Goal: Task Accomplishment & Management: Use online tool/utility

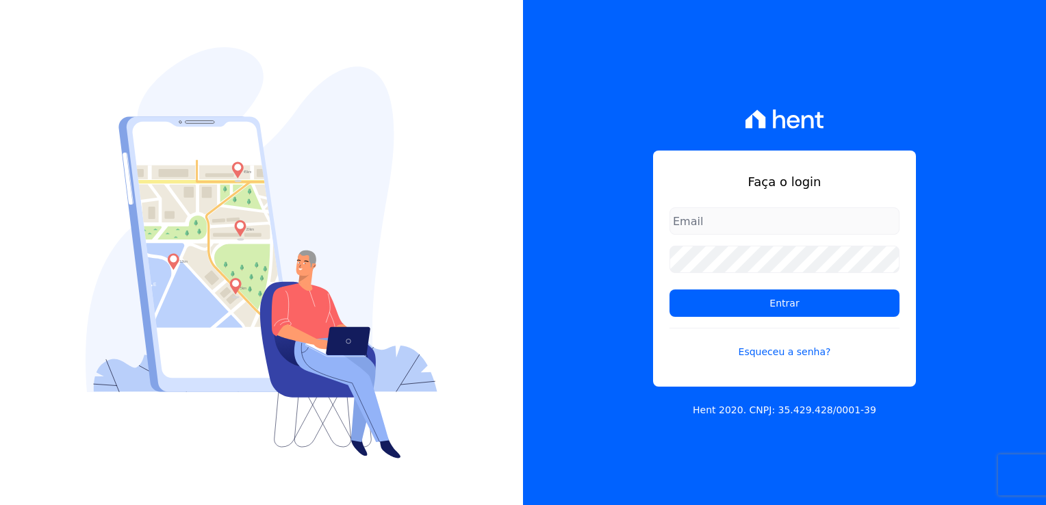
click at [704, 223] on input "email" at bounding box center [785, 220] width 230 height 27
type input "[EMAIL_ADDRESS][DOMAIN_NAME]"
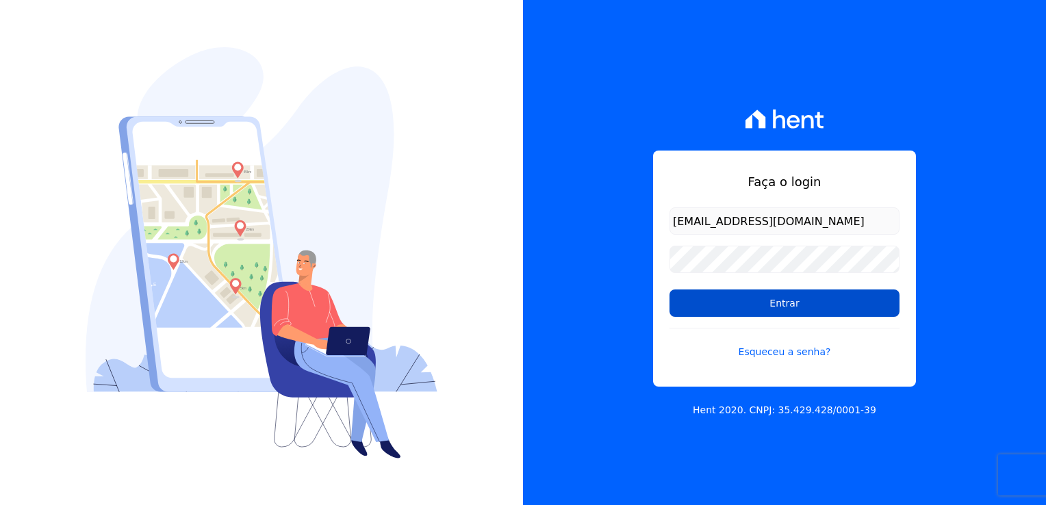
click at [791, 299] on input "Entrar" at bounding box center [785, 303] width 230 height 27
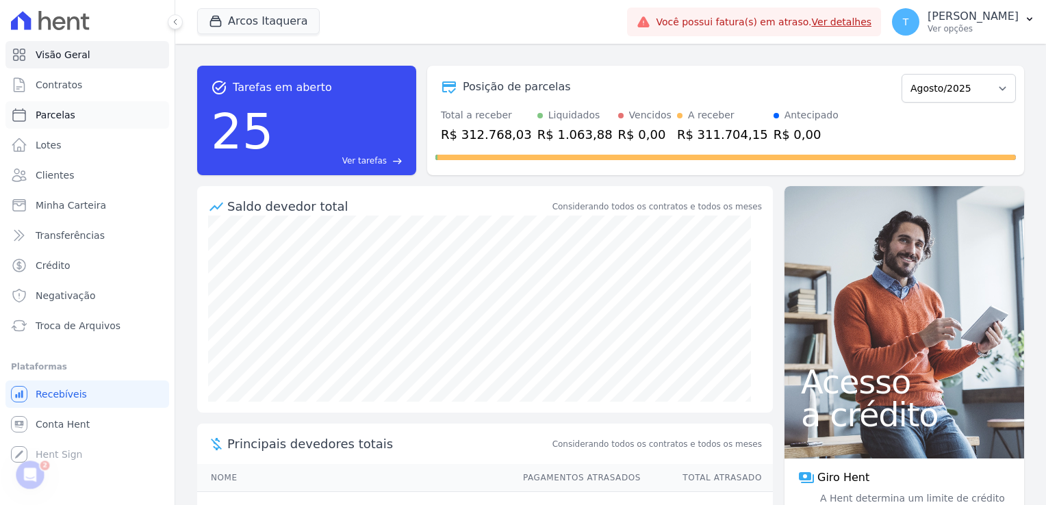
click at [70, 112] on span "Parcelas" at bounding box center [56, 115] width 40 height 14
select select
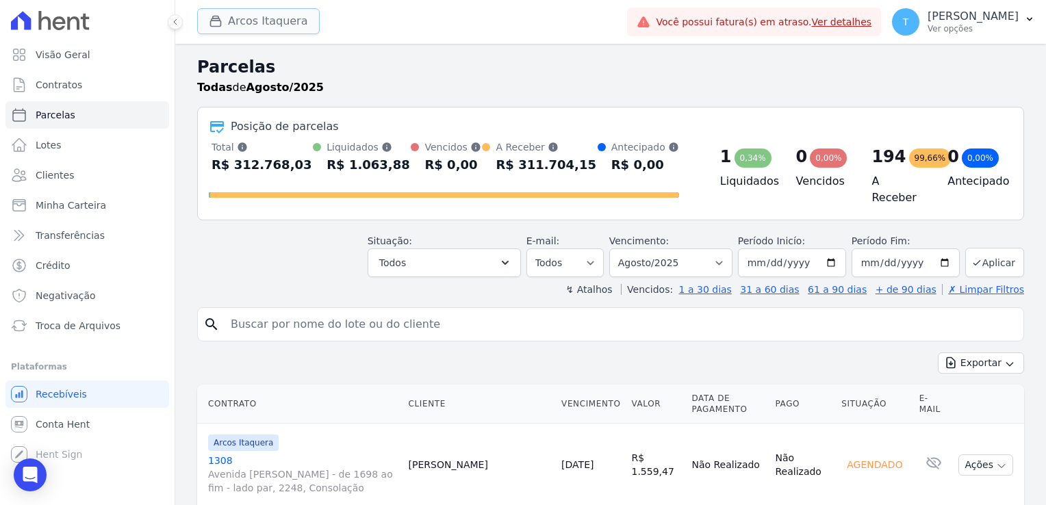
click at [271, 28] on button "Arcos Itaquera" at bounding box center [258, 21] width 123 height 26
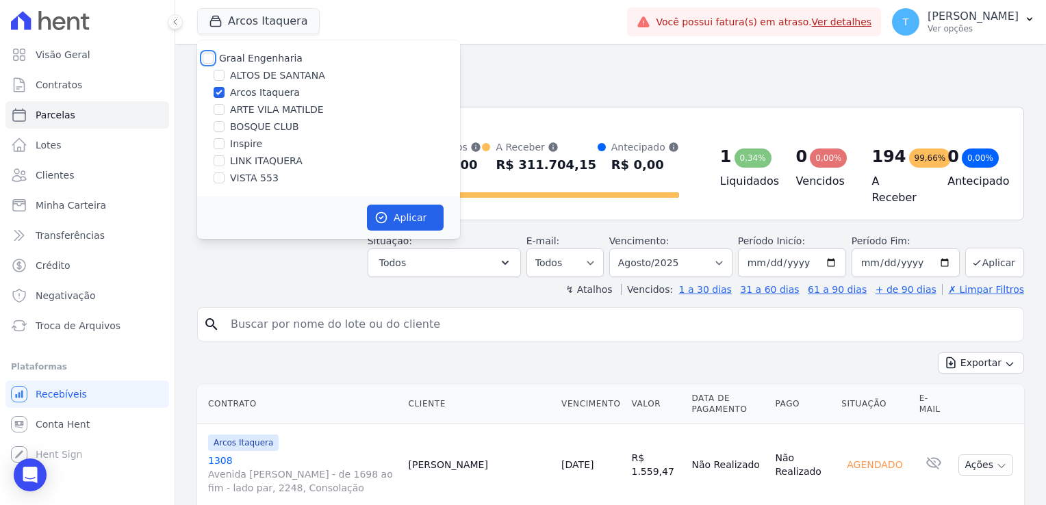
click at [207, 53] on input "Graal Engenharia" at bounding box center [208, 58] width 11 height 11
checkbox input "true"
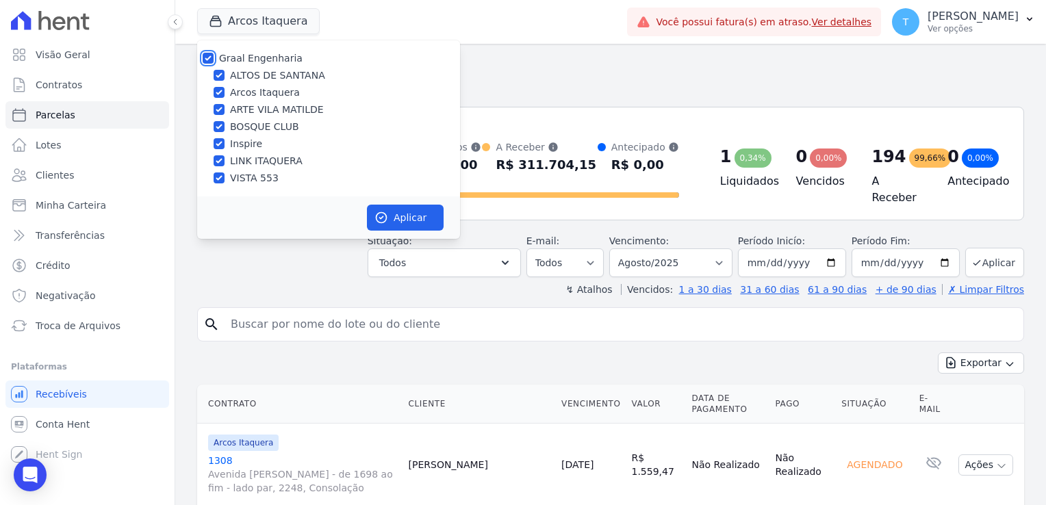
checkbox input "true"
click at [407, 222] on button "Aplicar" at bounding box center [405, 218] width 77 height 26
select select
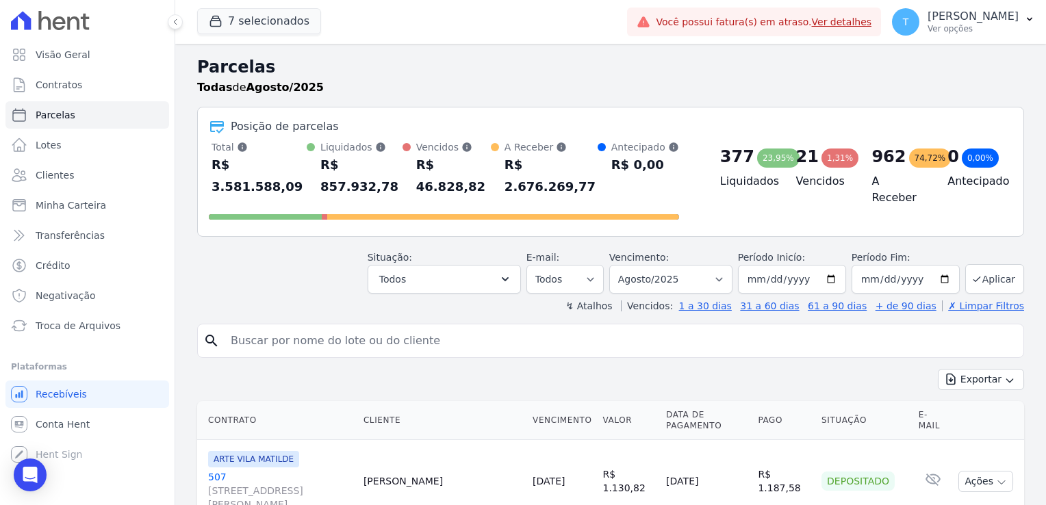
click at [409, 327] on input "search" at bounding box center [621, 340] width 796 height 27
paste input "Thais Cristina Queiroz Pereira"
type input "Thais Cristina Queiroz Pereira"
select select
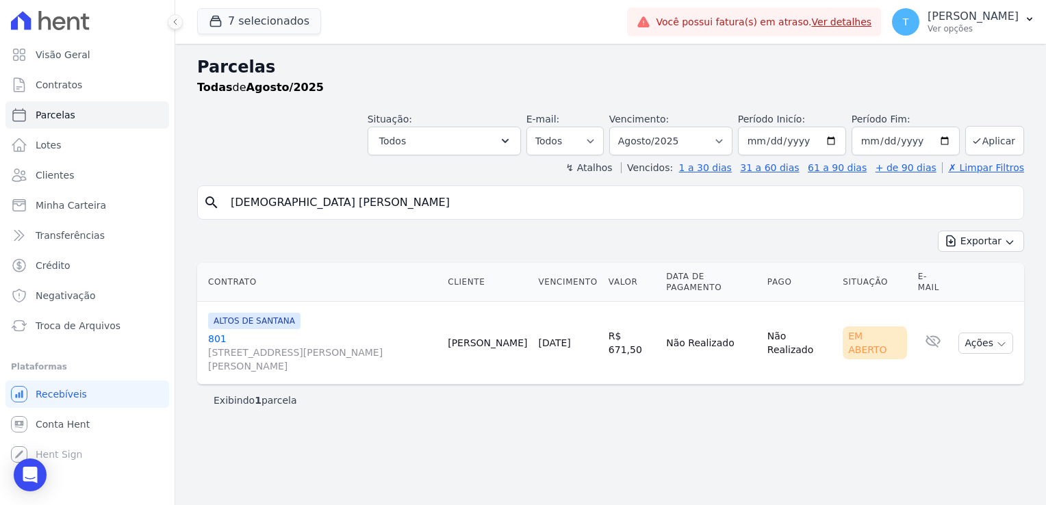
click at [219, 332] on link "801 Rua Tomé Ferreira, 0, Santana" at bounding box center [322, 352] width 229 height 41
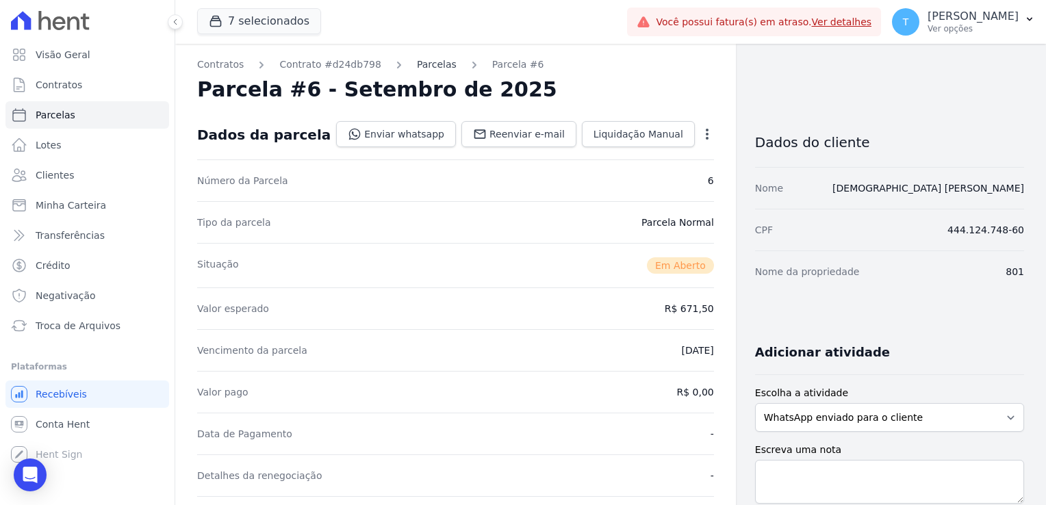
click at [417, 63] on link "Parcelas" at bounding box center [437, 65] width 40 height 14
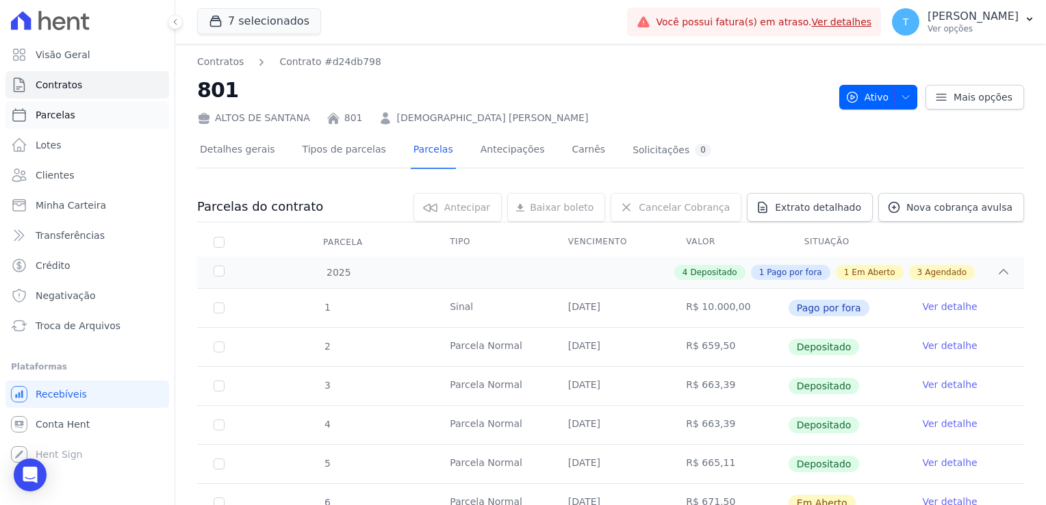
click at [93, 121] on link "Parcelas" at bounding box center [87, 114] width 164 height 27
select select
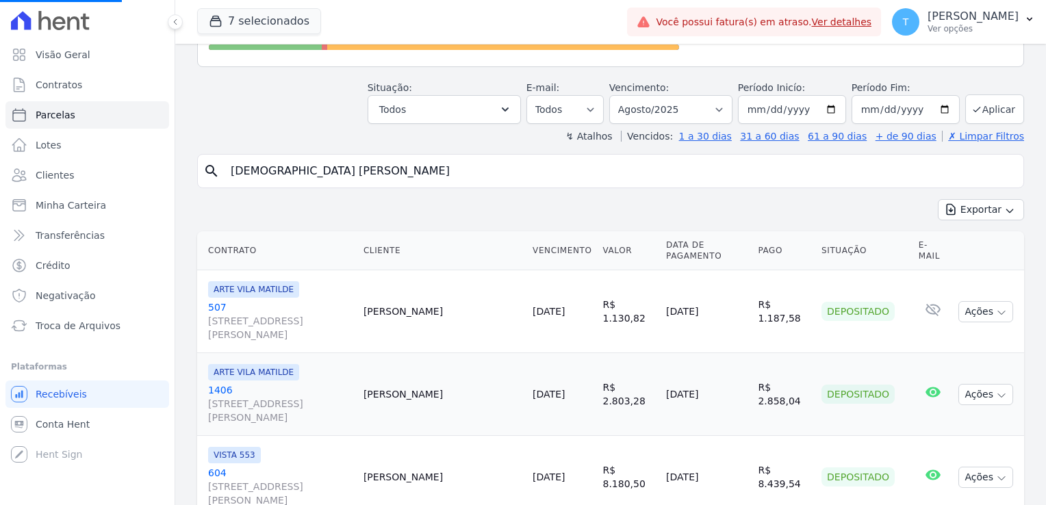
scroll to position [205, 0]
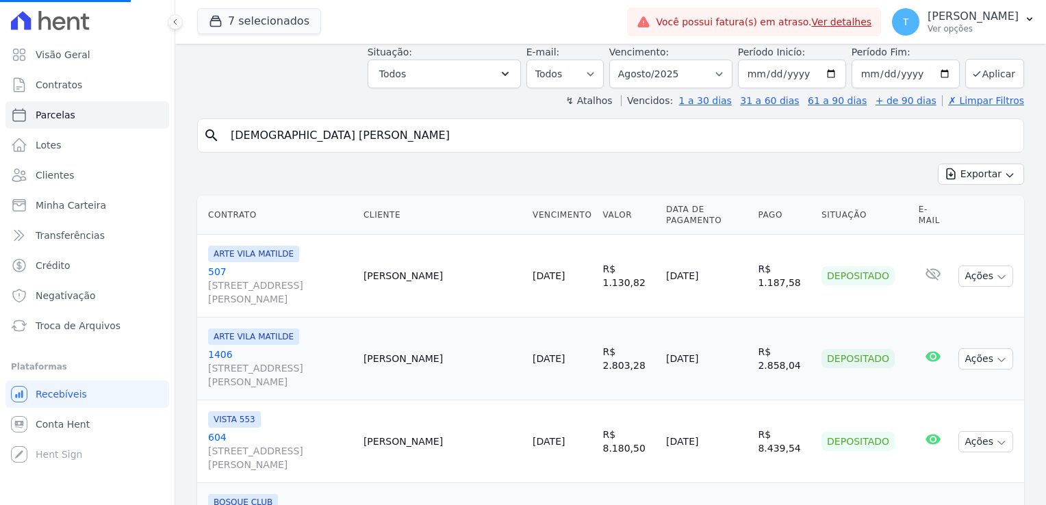
select select
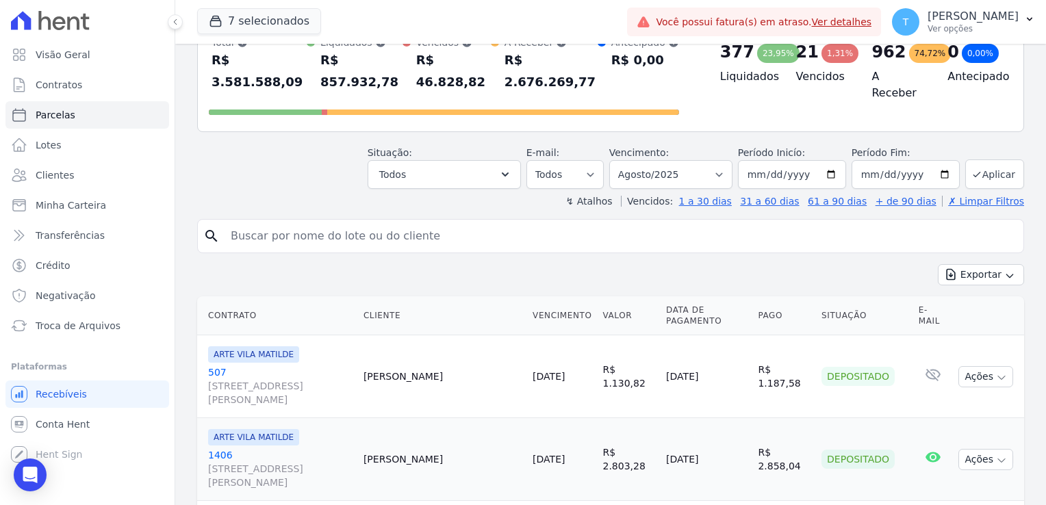
scroll to position [68, 0]
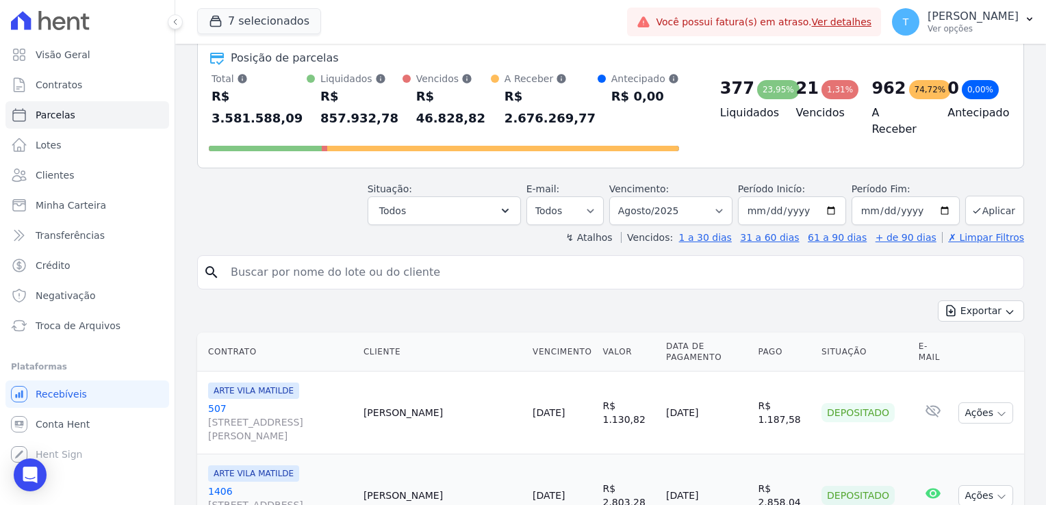
click at [359, 259] on input "search" at bounding box center [621, 272] width 796 height 27
paste input "Thais Cristina Queiroz Pereira"
type input "Thais Cristina Queiroz Pereira"
select select
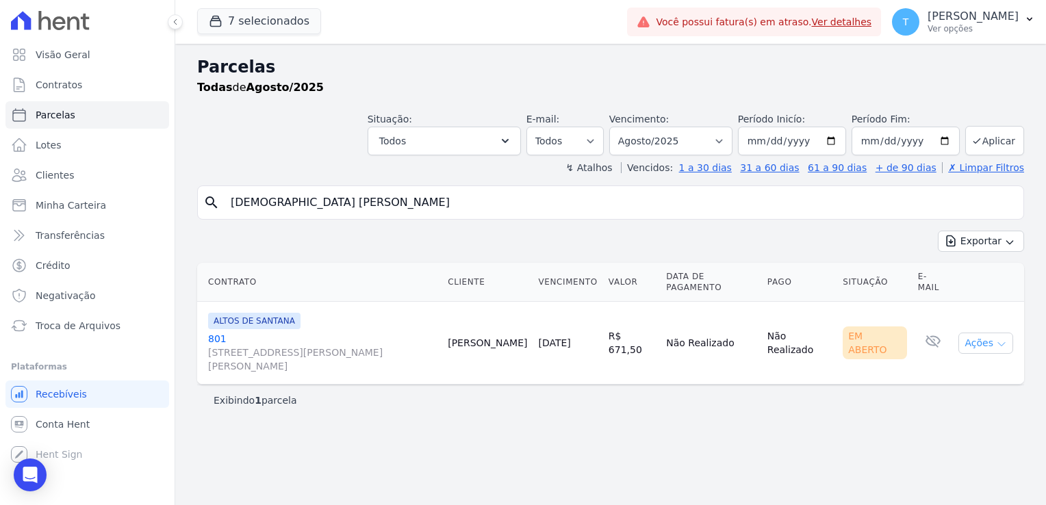
click at [1003, 339] on icon "button" at bounding box center [1001, 344] width 11 height 11
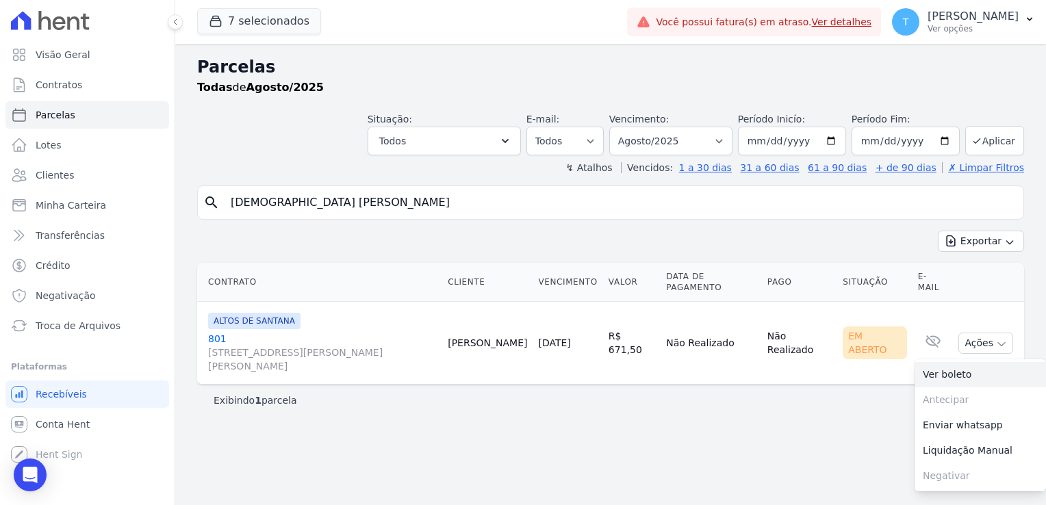
click at [983, 362] on link "Ver boleto" at bounding box center [980, 374] width 131 height 25
drag, startPoint x: 388, startPoint y: 205, endPoint x: 134, endPoint y: 208, distance: 253.4
click at [134, 208] on div "Visão Geral Contratos Parcelas Lotes Clientes Minha Carteira Transferências Cré…" at bounding box center [523, 252] width 1046 height 505
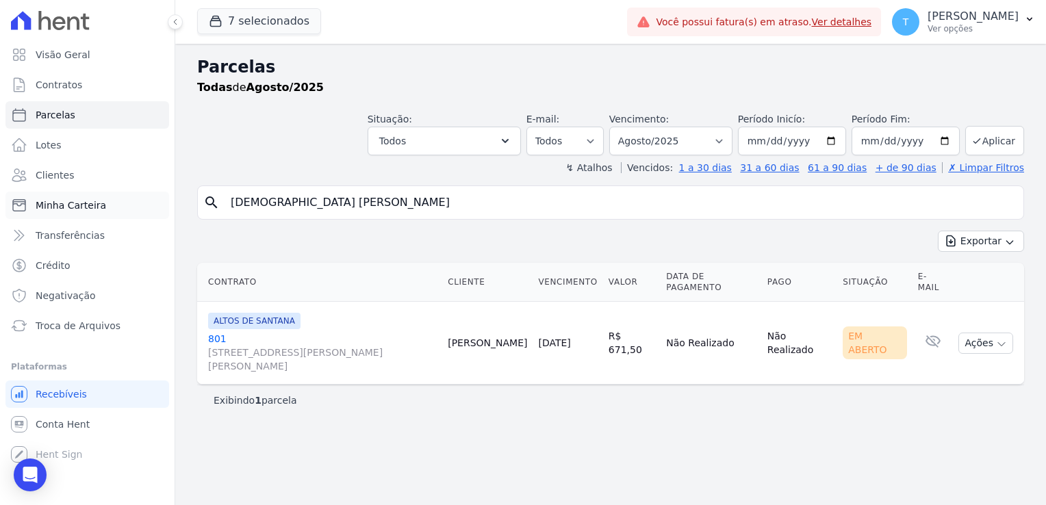
paste input "Marcos Jorge De Queiros Diogenes"
type input "Marcos Jorge De Queiros Diogenes"
click at [945, 144] on input "2025-08-31" at bounding box center [906, 141] width 108 height 29
type input "2025-12-31"
click at [996, 142] on button "Aplicar" at bounding box center [995, 140] width 59 height 29
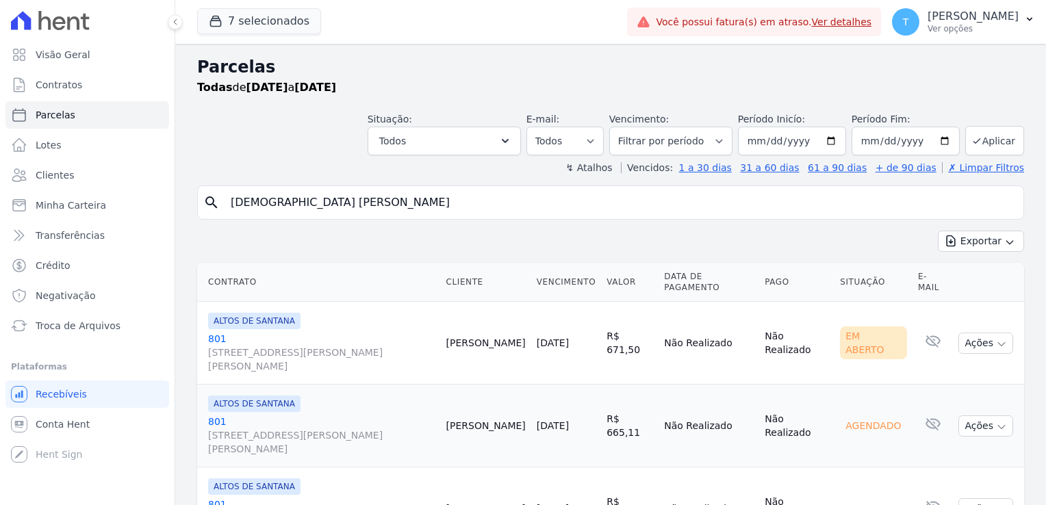
select select
drag, startPoint x: 405, startPoint y: 209, endPoint x: 182, endPoint y: 198, distance: 222.8
click at [182, 198] on div "Parcelas Todas de 01/08/2025 a 31/12/2025 Situação: Agendado Em Aberto Pago Pro…" at bounding box center [610, 359] width 871 height 631
paste input "Marcos Jorge De Queiros Diogenes"
type input "Marcos Jorge De Queiros Diogenes"
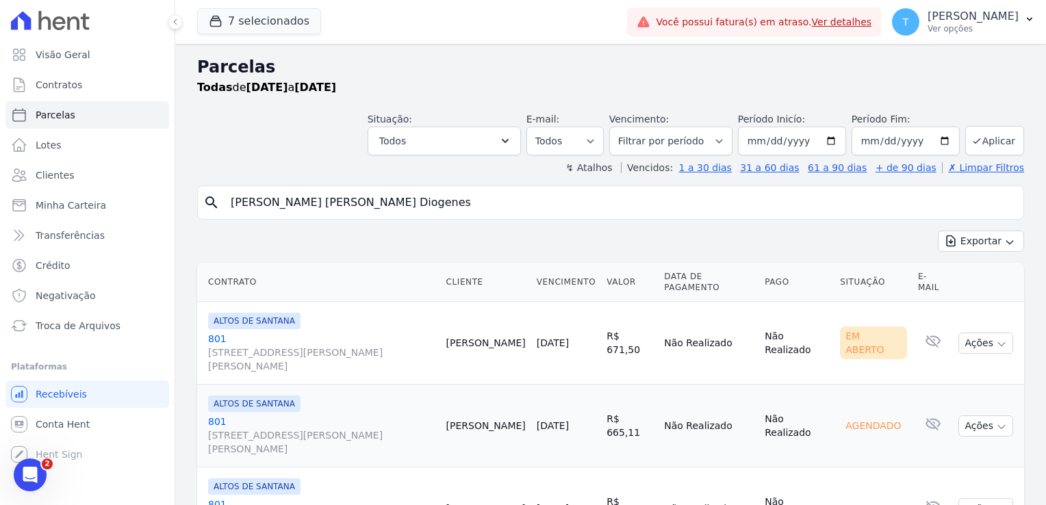
select select
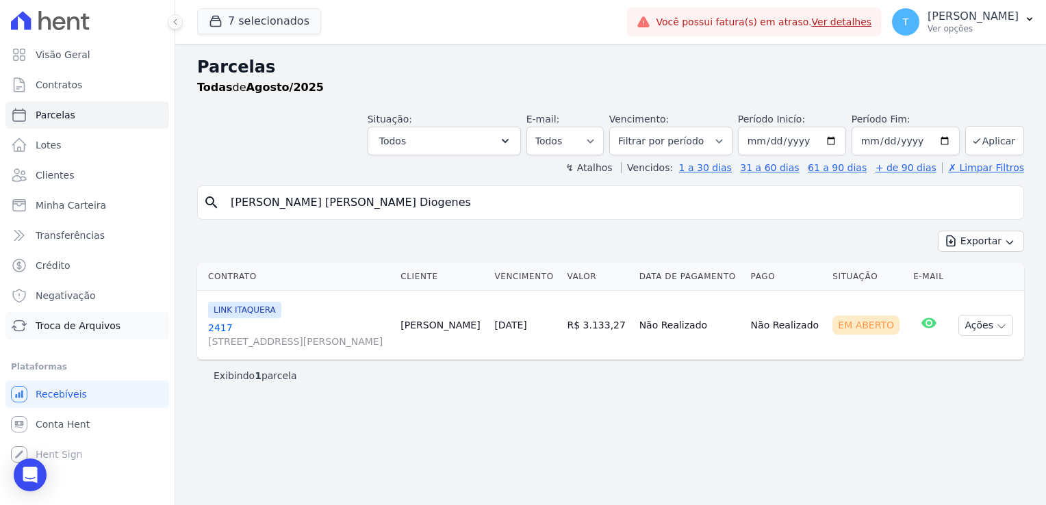
click at [86, 325] on span "Troca de Arquivos" at bounding box center [78, 326] width 85 height 14
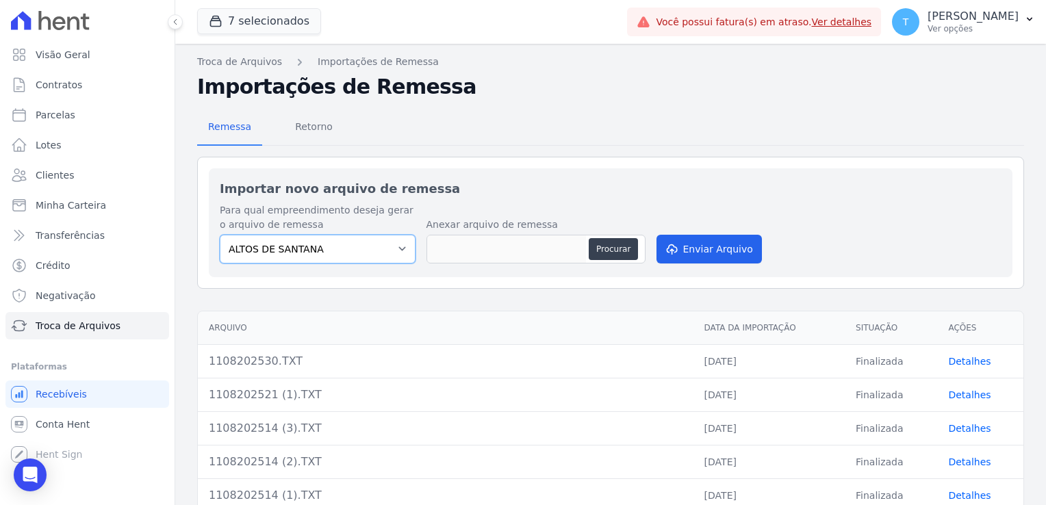
click at [390, 249] on select "ALTOS DE SANTANA Arcos Itaquera ARTE VILA MATILDE BOSQUE CLUB Inspire LINK ITAQ…" at bounding box center [318, 249] width 196 height 29
select select "798d34ef-1a76-4a01-aecd-278a2202ade3"
click at [220, 235] on select "ALTOS DE SANTANA Arcos Itaquera ARTE VILA MATILDE BOSQUE CLUB Inspire LINK ITAQ…" at bounding box center [318, 249] width 196 height 29
click at [619, 249] on button "Procurar" at bounding box center [613, 249] width 49 height 22
type input "120820257.TXT"
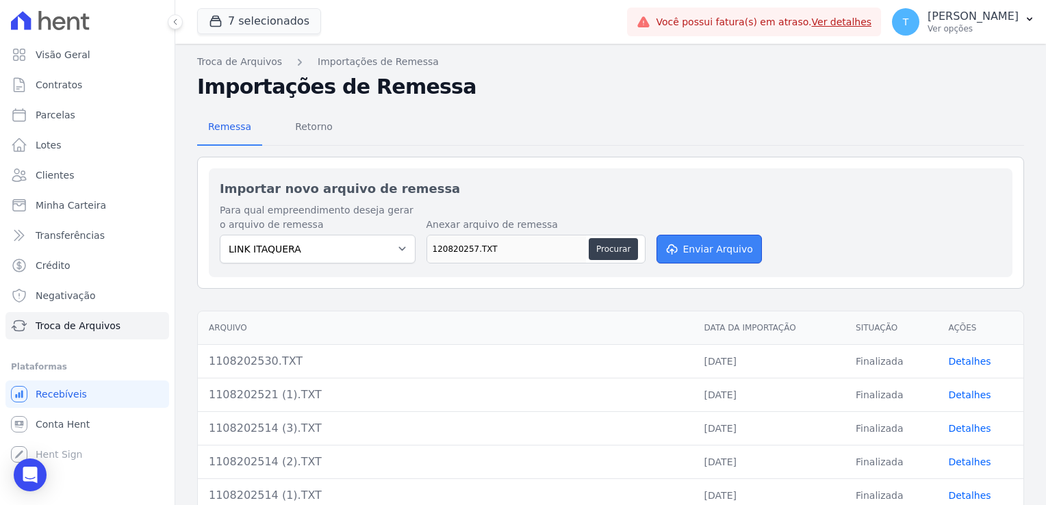
click at [733, 243] on button "Enviar Arquivo" at bounding box center [709, 249] width 105 height 29
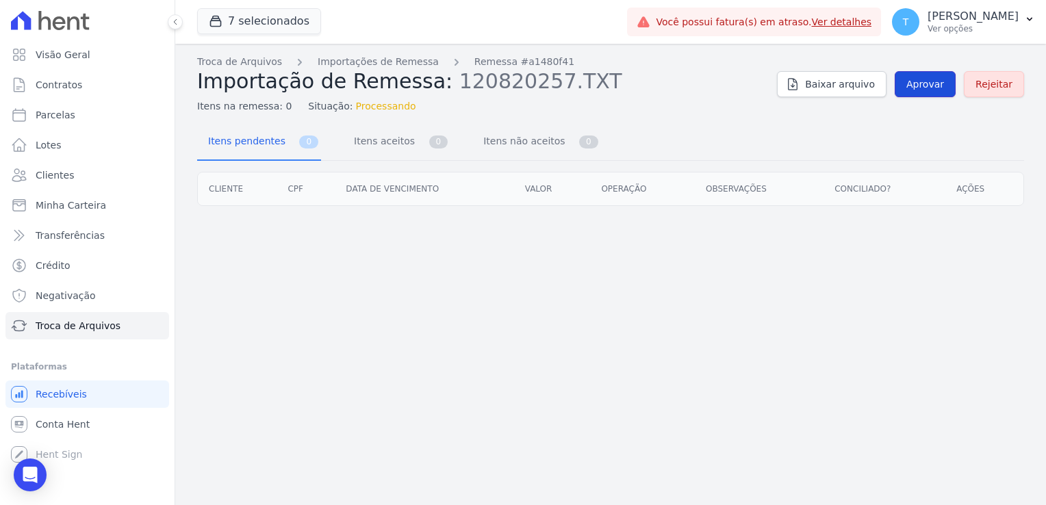
click at [937, 82] on span "Aprovar" at bounding box center [926, 84] width 38 height 14
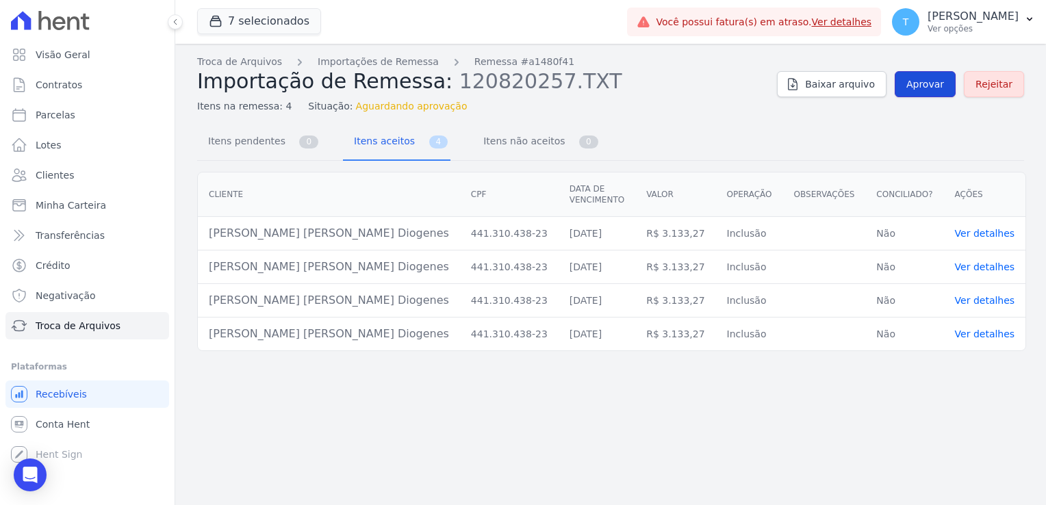
click at [926, 82] on span "Aprovar" at bounding box center [926, 84] width 38 height 14
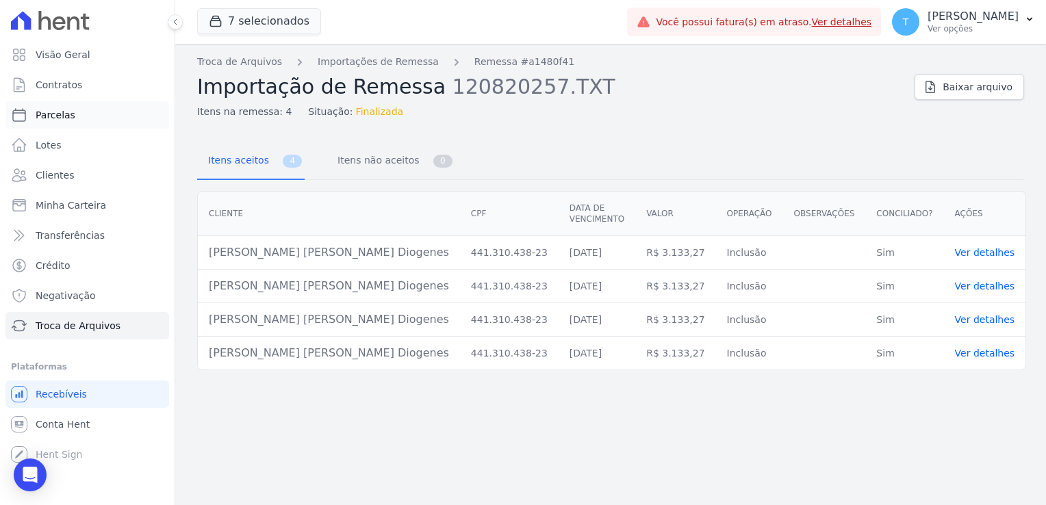
click at [88, 118] on link "Parcelas" at bounding box center [87, 114] width 164 height 27
select select
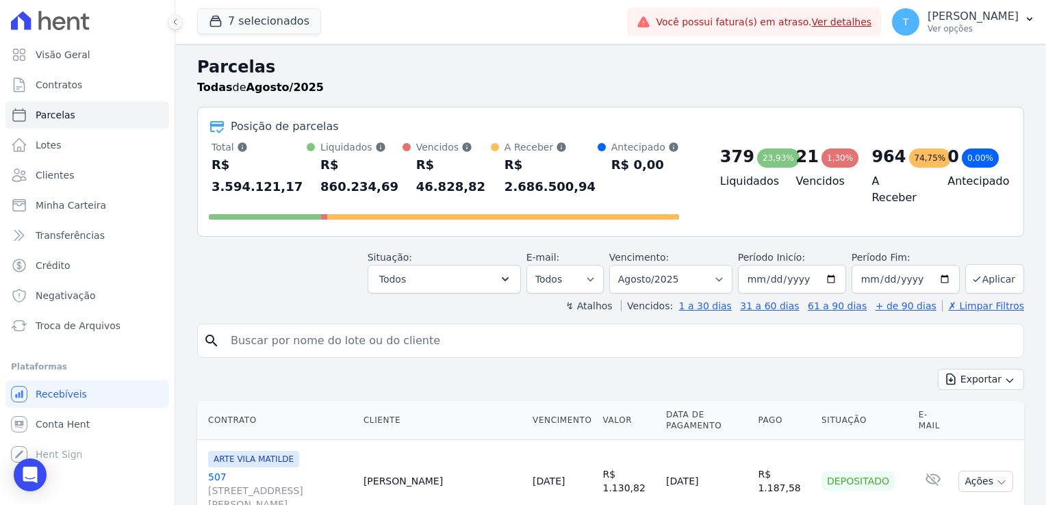
click at [249, 327] on input "search" at bounding box center [621, 340] width 796 height 27
paste input "Marcos Jorge De Queiros Diogenes"
type input "Marcos Jorge De Queiros Diogenes"
select select
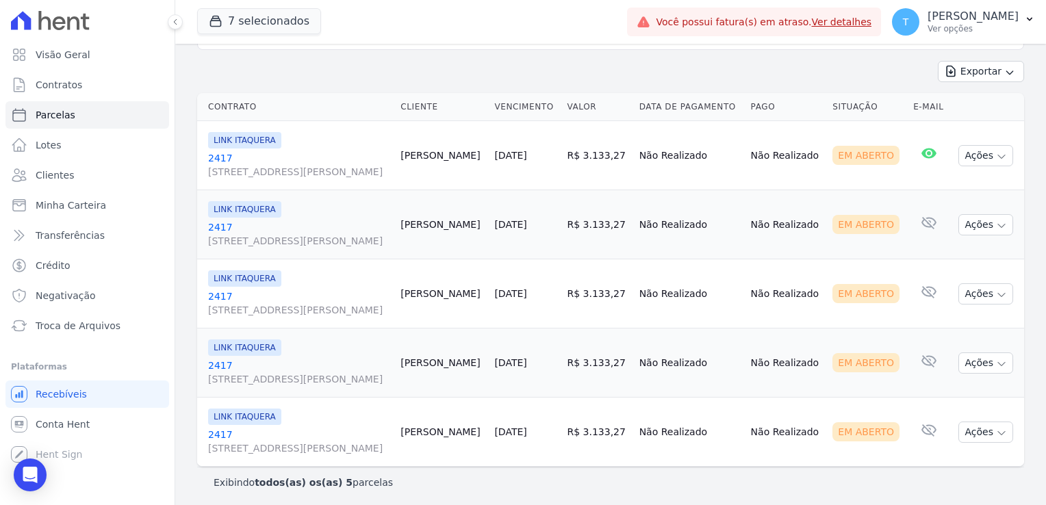
scroll to position [171, 0]
click at [996, 154] on icon "button" at bounding box center [1001, 155] width 11 height 11
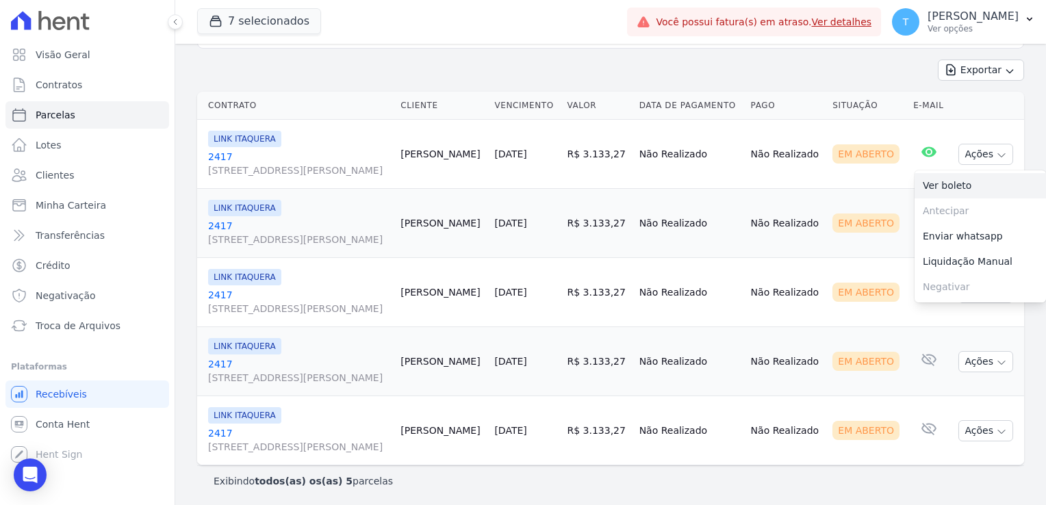
click at [976, 182] on link "Ver boleto" at bounding box center [980, 185] width 131 height 25
click at [860, 191] on td "Em Aberto" at bounding box center [867, 223] width 81 height 69
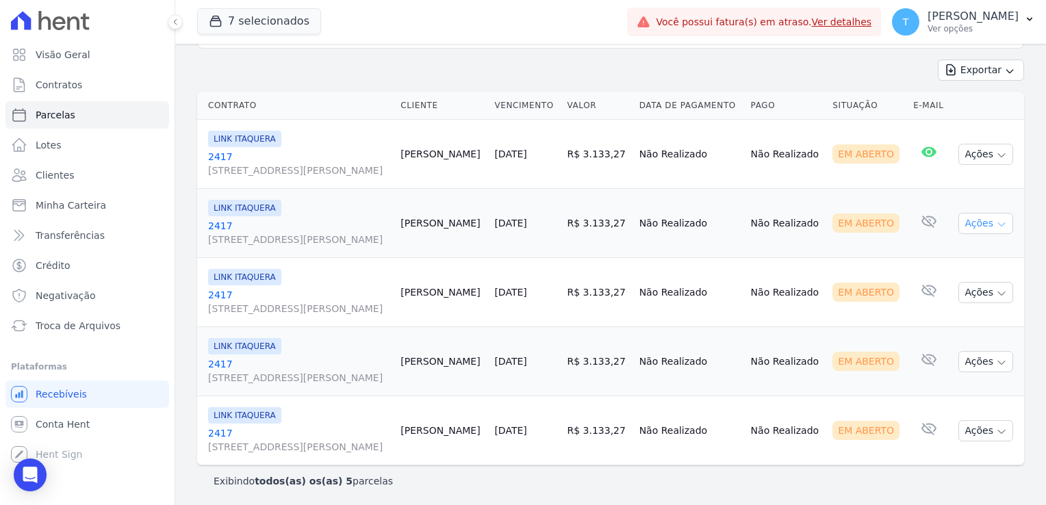
click at [996, 219] on icon "button" at bounding box center [1001, 224] width 11 height 11
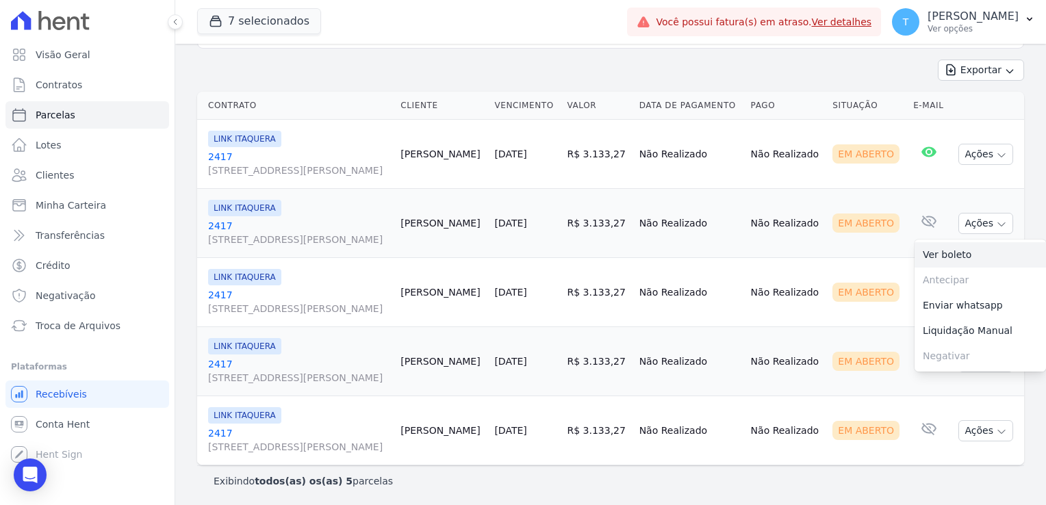
click at [971, 251] on link "Ver boleto" at bounding box center [980, 254] width 131 height 25
click at [868, 269] on td "Em Aberto" at bounding box center [867, 292] width 81 height 69
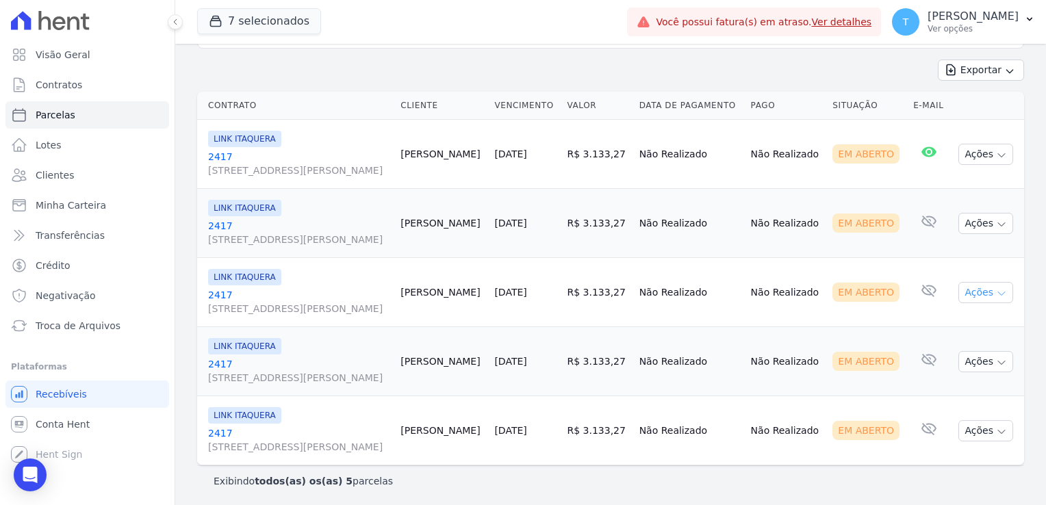
click at [996, 294] on icon "button" at bounding box center [1001, 293] width 11 height 11
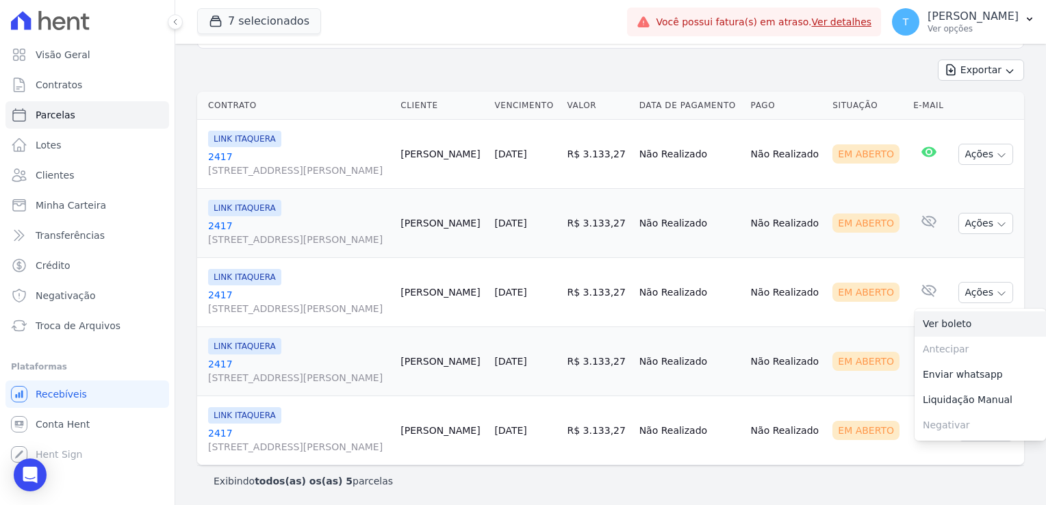
click at [970, 320] on link "Ver boleto" at bounding box center [980, 324] width 131 height 25
click at [857, 336] on td "Em Aberto" at bounding box center [867, 361] width 81 height 69
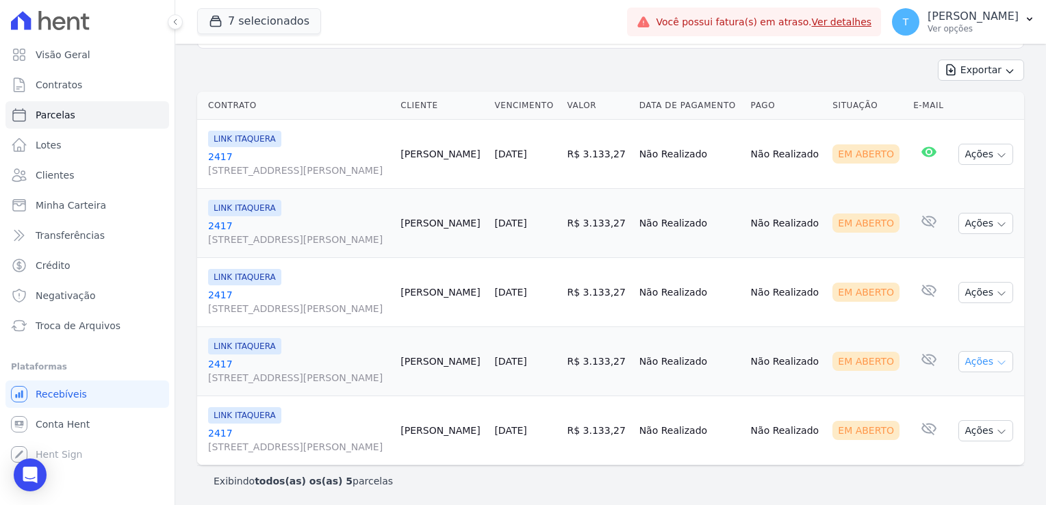
click at [996, 360] on icon "button" at bounding box center [1001, 362] width 11 height 11
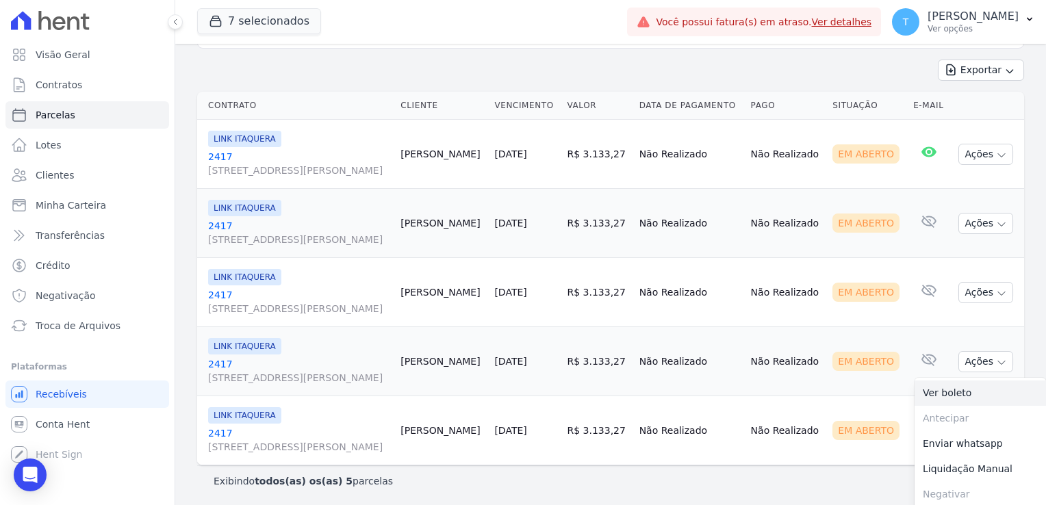
click at [964, 396] on link "Ver boleto" at bounding box center [980, 393] width 131 height 25
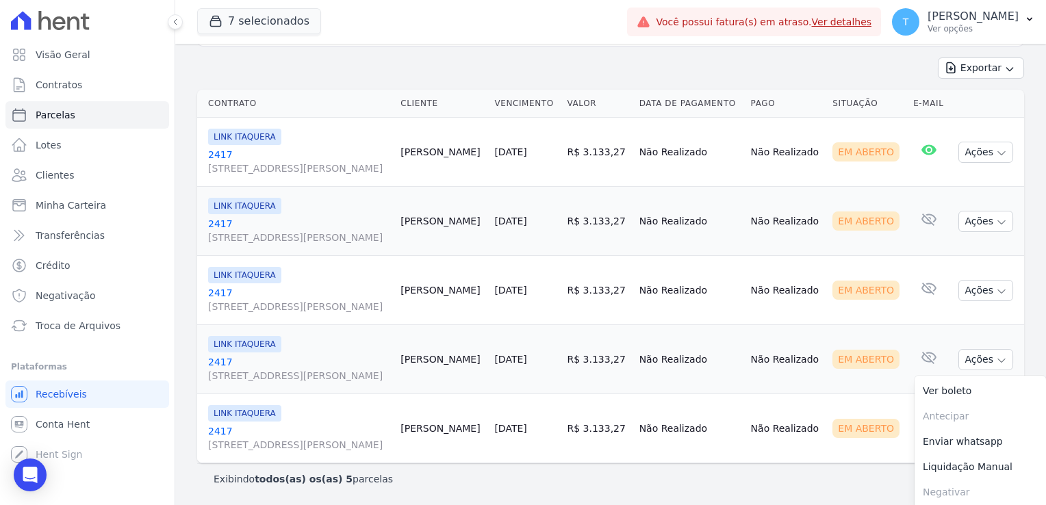
click at [838, 420] on div "Em Aberto" at bounding box center [866, 428] width 67 height 19
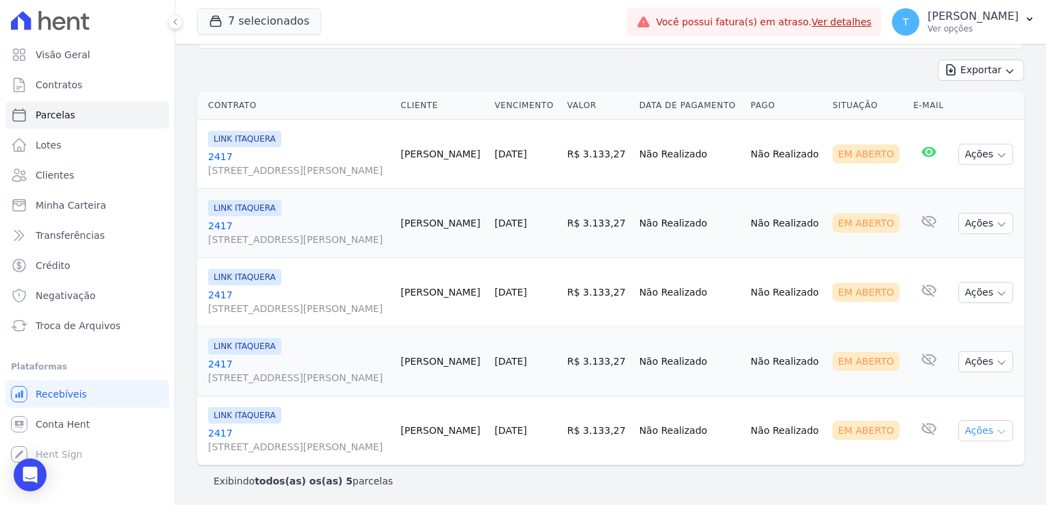
click at [996, 430] on icon "button" at bounding box center [1001, 432] width 11 height 11
click at [957, 460] on link "Ver boleto" at bounding box center [980, 462] width 131 height 25
